Goal: Task Accomplishment & Management: Manage account settings

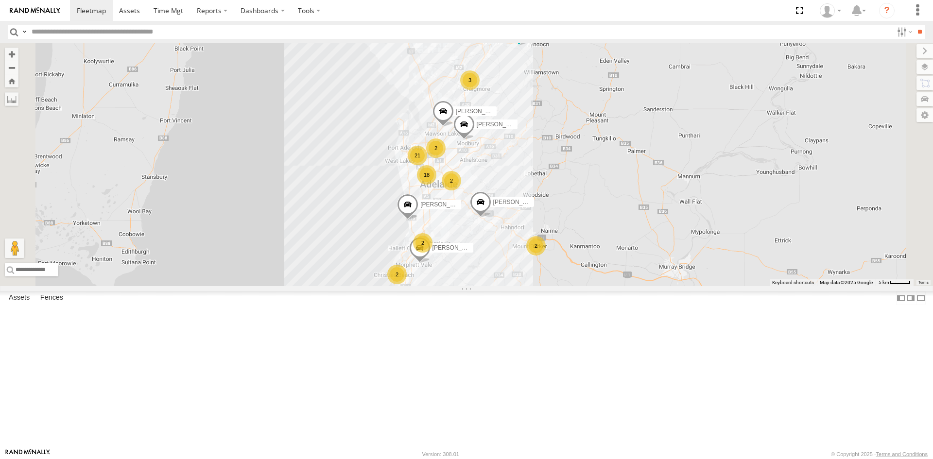
click at [0, 0] on div "S678CGD - Fridge It Sprinter" at bounding box center [0, 0] width 0 height 0
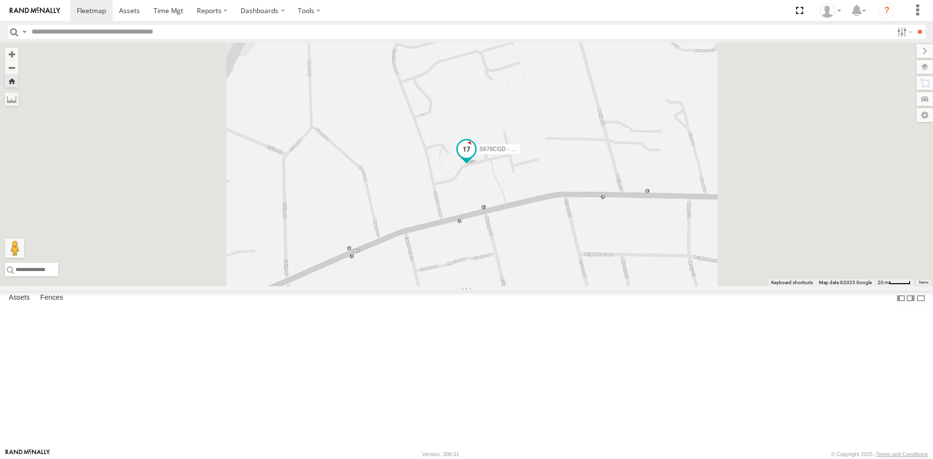
click at [475, 158] on span at bounding box center [466, 148] width 17 height 17
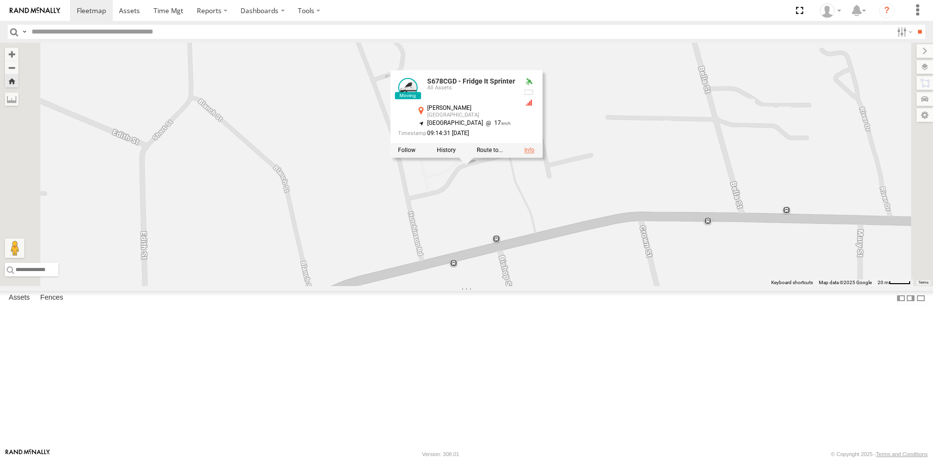
click at [534, 154] on link at bounding box center [529, 150] width 10 height 7
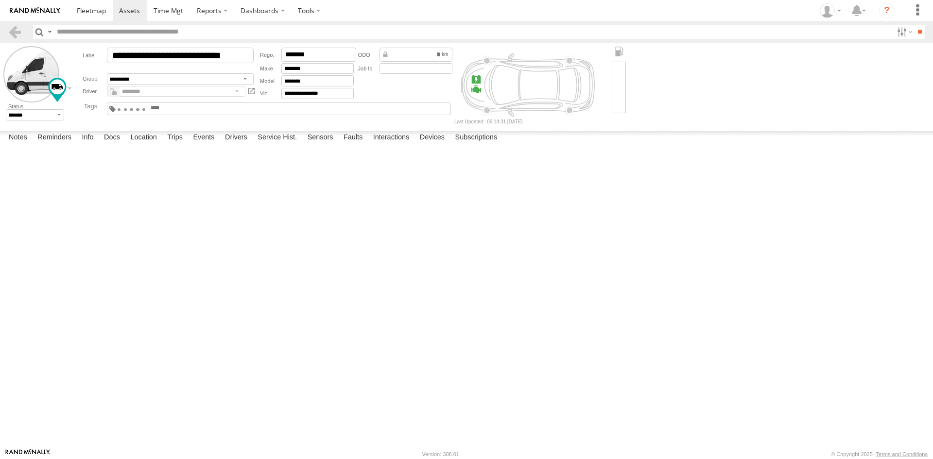
drag, startPoint x: 0, startPoint y: 0, endPoint x: 331, endPoint y: 107, distance: 348.4
click at [196, 107] on input "text" at bounding box center [173, 107] width 47 height 7
click at [20, 27] on link at bounding box center [15, 32] width 14 height 14
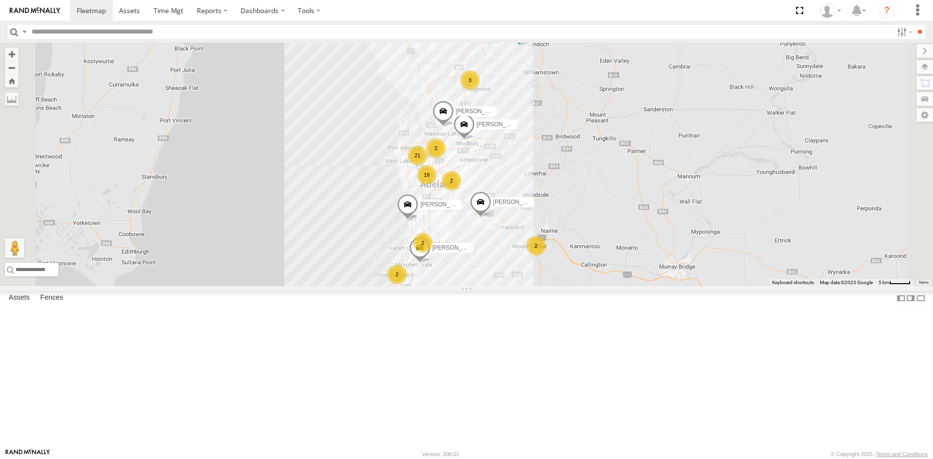
click at [0, 0] on div "S168CSD - Fridge It Spaceship" at bounding box center [0, 0] width 0 height 0
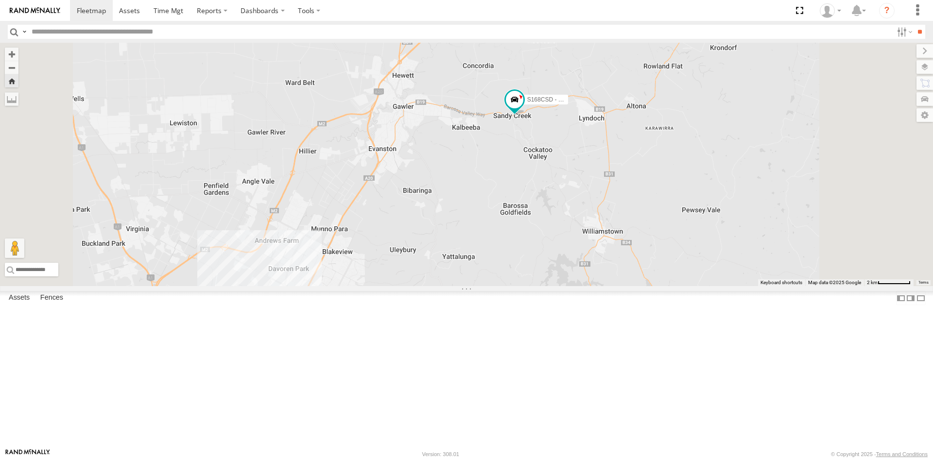
click at [0, 0] on div "S678CGD - Fridge It Sprinter" at bounding box center [0, 0] width 0 height 0
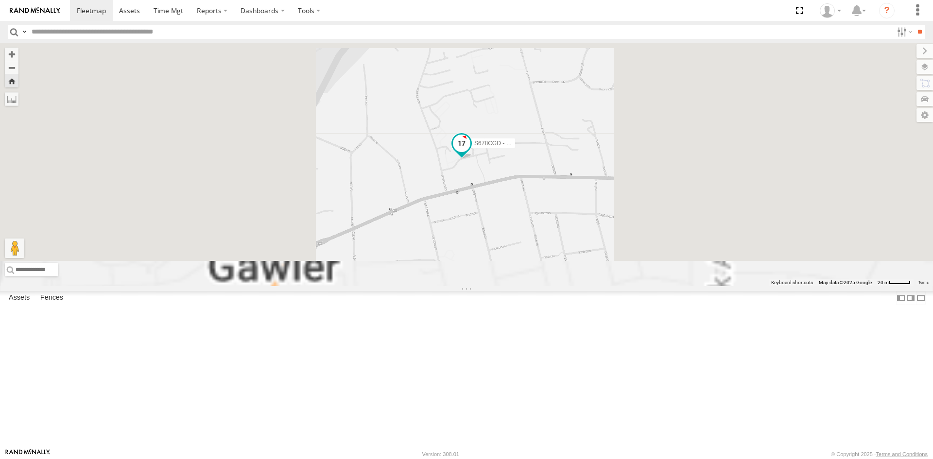
click at [470, 152] on span at bounding box center [461, 143] width 17 height 17
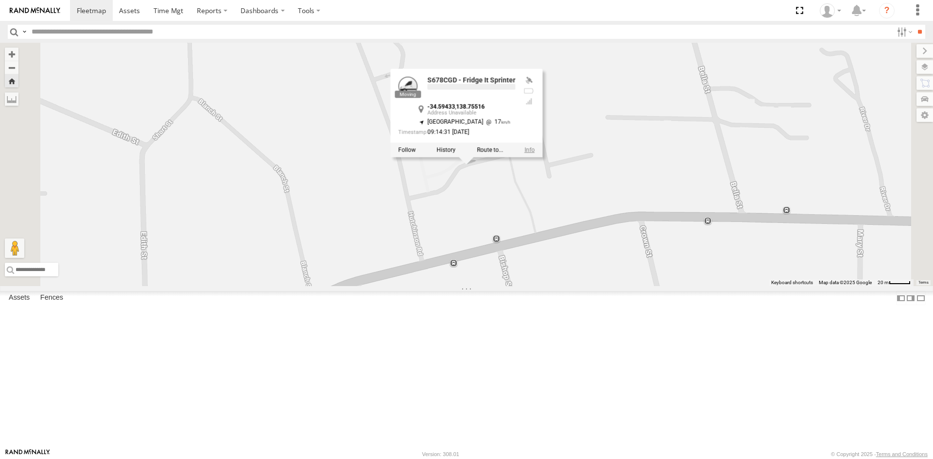
click at [534, 154] on link at bounding box center [529, 150] width 10 height 7
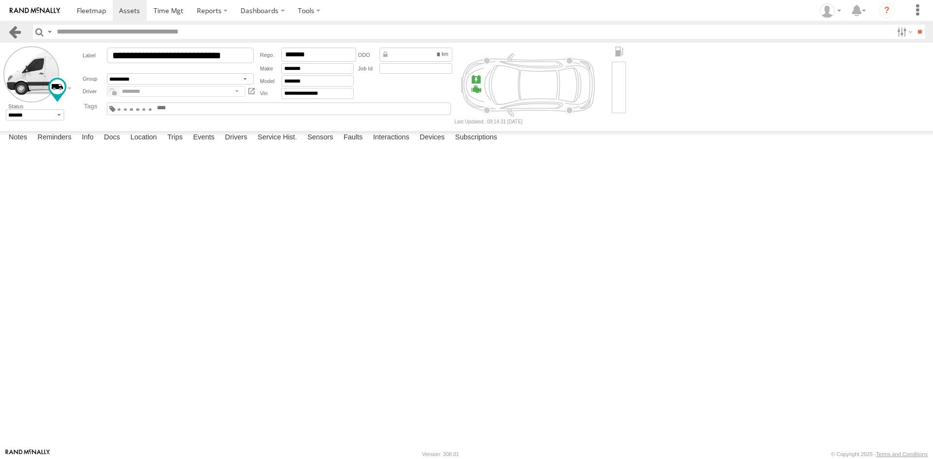
click at [19, 30] on link at bounding box center [15, 32] width 14 height 14
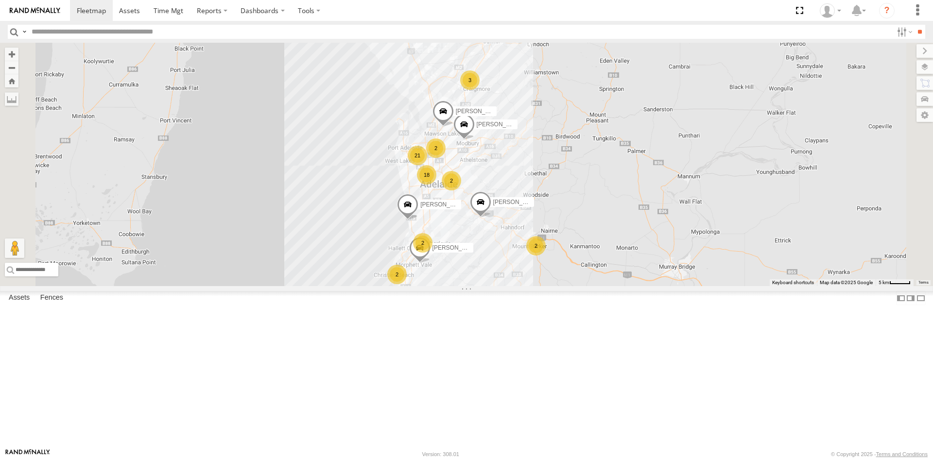
click at [0, 0] on div "S168CSD - Fridge It Spaceship" at bounding box center [0, 0] width 0 height 0
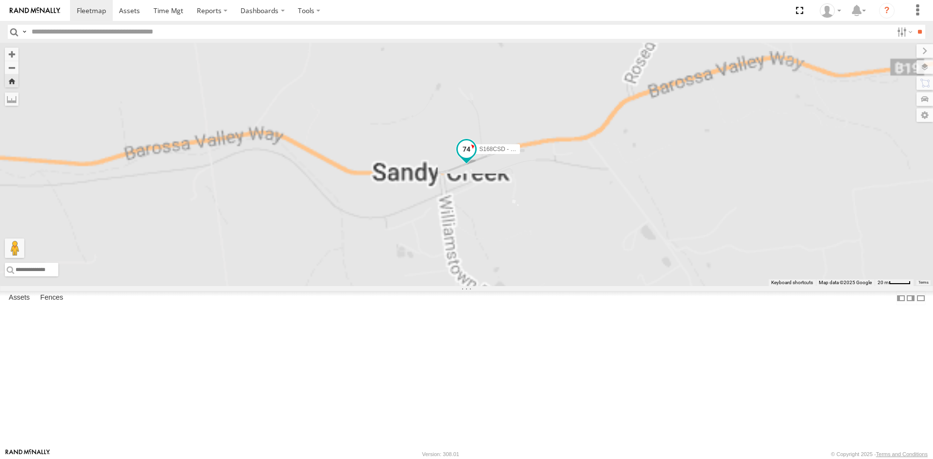
click at [475, 157] on span at bounding box center [466, 148] width 17 height 17
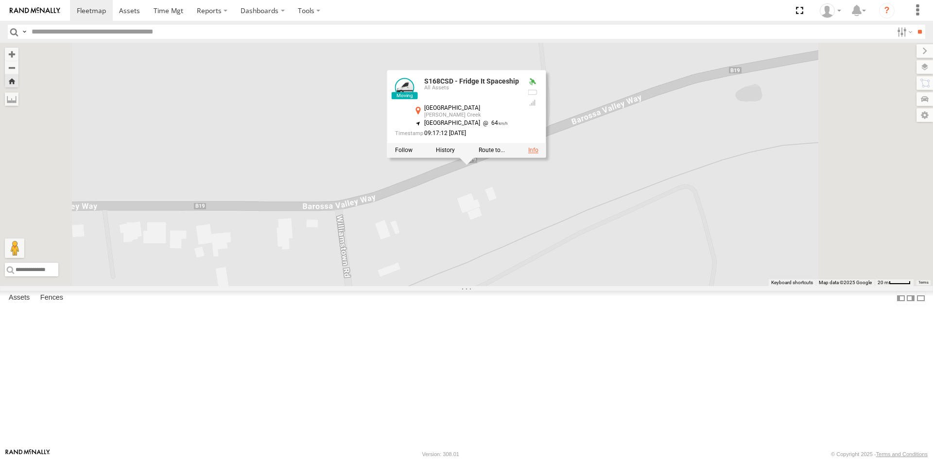
click at [538, 154] on link at bounding box center [533, 150] width 10 height 7
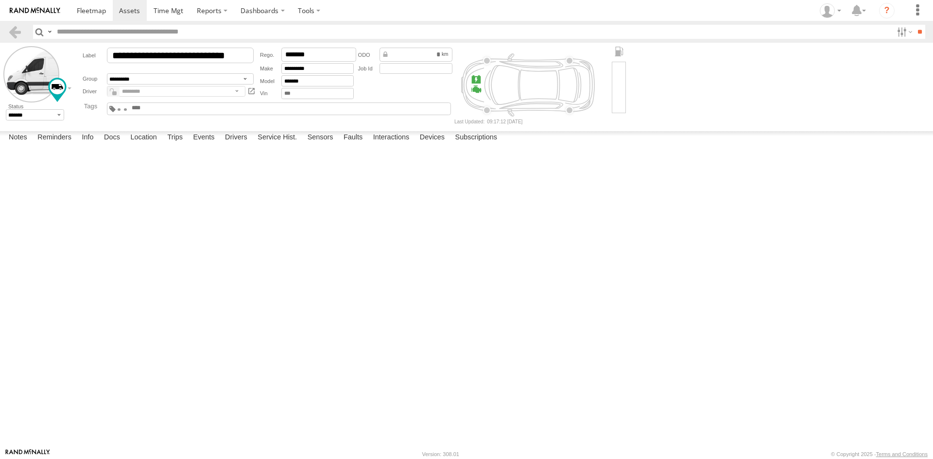
click at [177, 110] on input "text" at bounding box center [154, 107] width 47 height 7
